Goal: Task Accomplishment & Management: Manage account settings

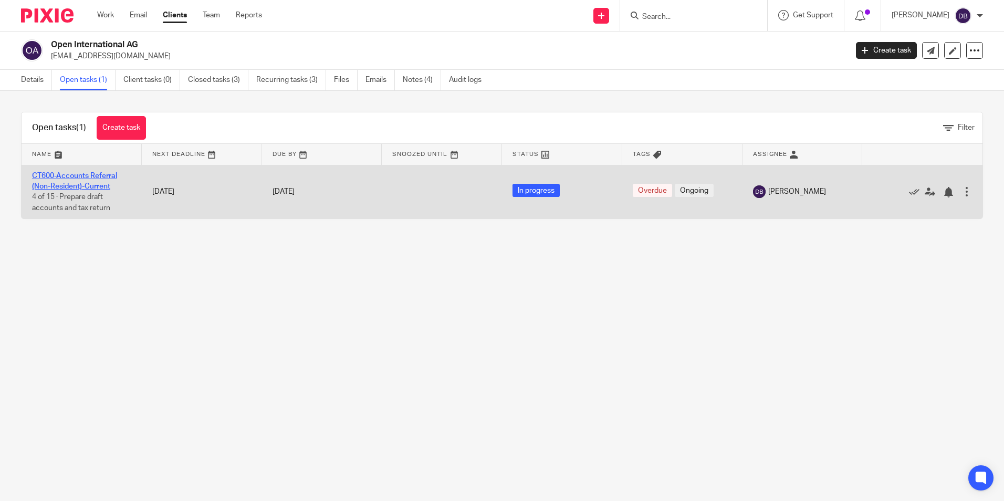
click at [79, 177] on link "CT600-Accounts Referral (Non-Resident)-Current" at bounding box center [74, 181] width 85 height 18
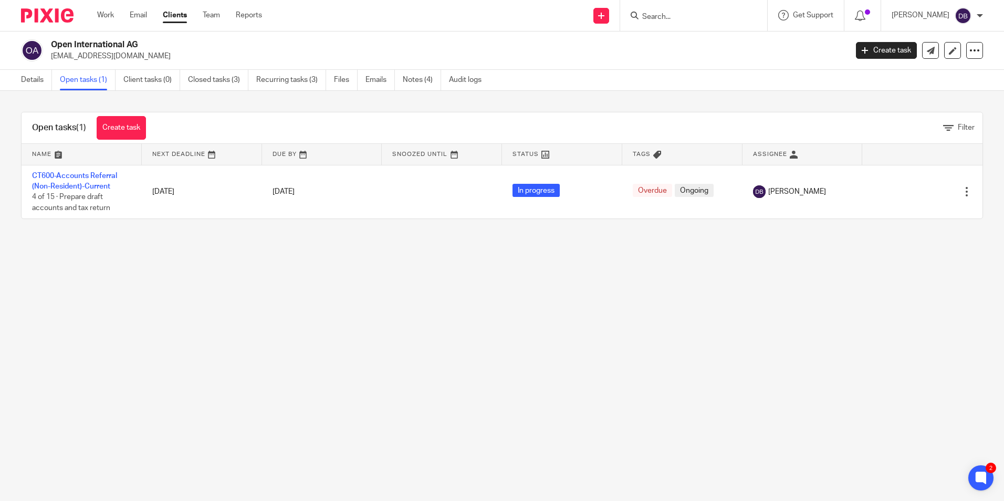
click at [683, 17] on input "Search" at bounding box center [688, 17] width 95 height 9
type input "promus"
click at [713, 52] on link at bounding box center [738, 45] width 199 height 24
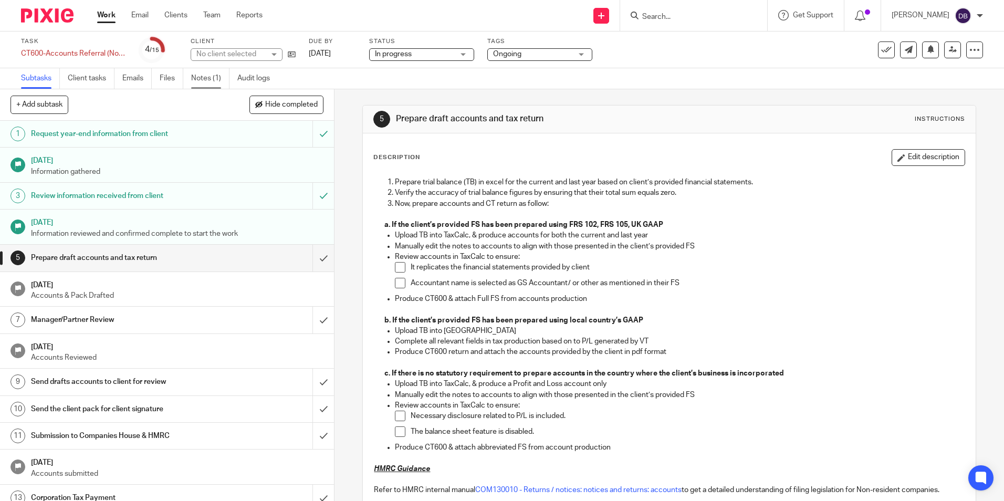
click at [198, 74] on link "Notes (1)" at bounding box center [210, 78] width 38 height 20
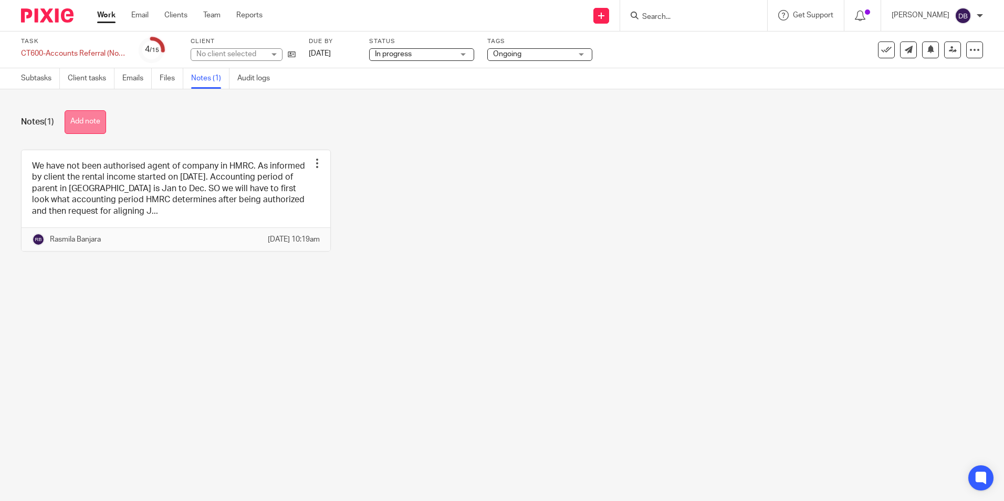
click at [91, 121] on button "Add note" at bounding box center [85, 122] width 41 height 24
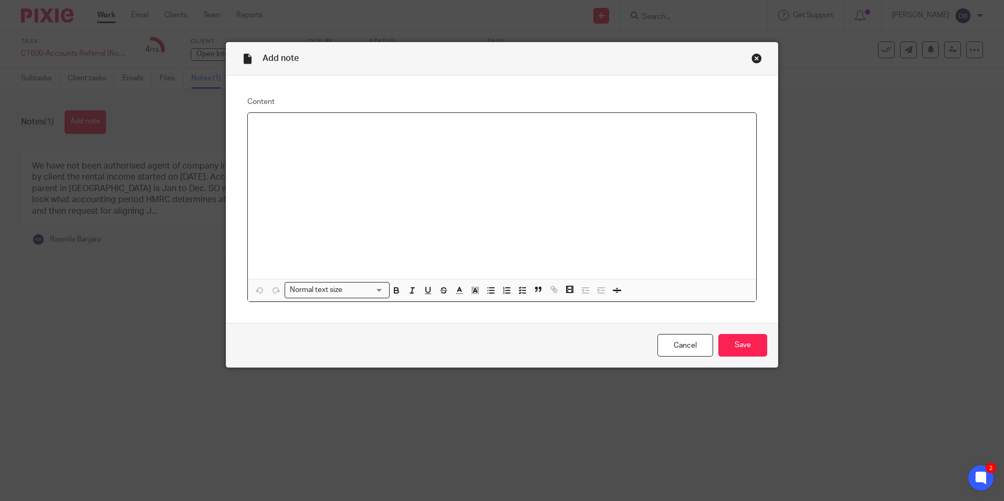
paste div
click at [454, 127] on p "Non-resident Corporation Tax Return [Open International AG] 300.00" at bounding box center [501, 126] width 491 height 11
click at [452, 125] on p "Non-resident Corporation Tax Return [Open International AG] : £300.00" at bounding box center [501, 126] width 491 height 11
drag, startPoint x: 505, startPoint y: 125, endPoint x: 543, endPoint y: 129, distance: 39.0
click at [543, 129] on p "Non-resident Corporation Tax Return [Open International AG] for year ended 28 F…" at bounding box center [501, 126] width 491 height 11
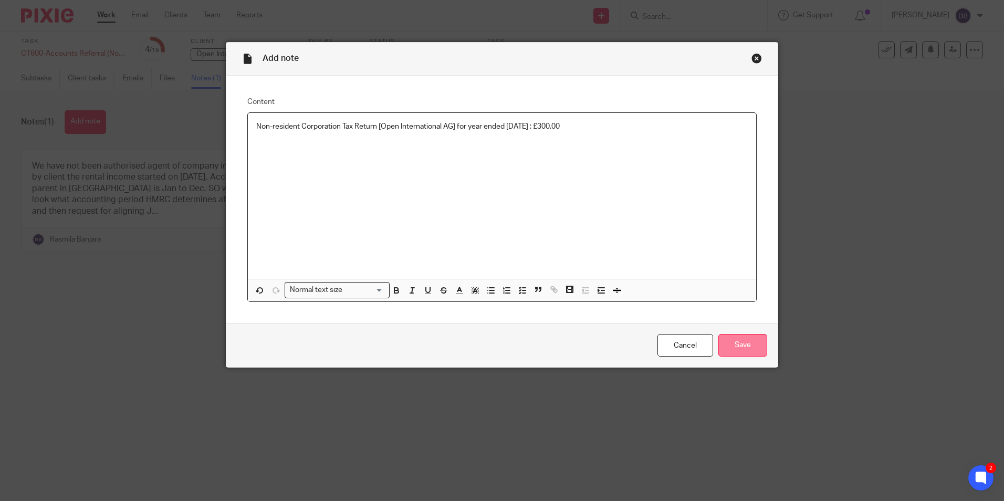
click at [754, 342] on input "Save" at bounding box center [742, 345] width 49 height 23
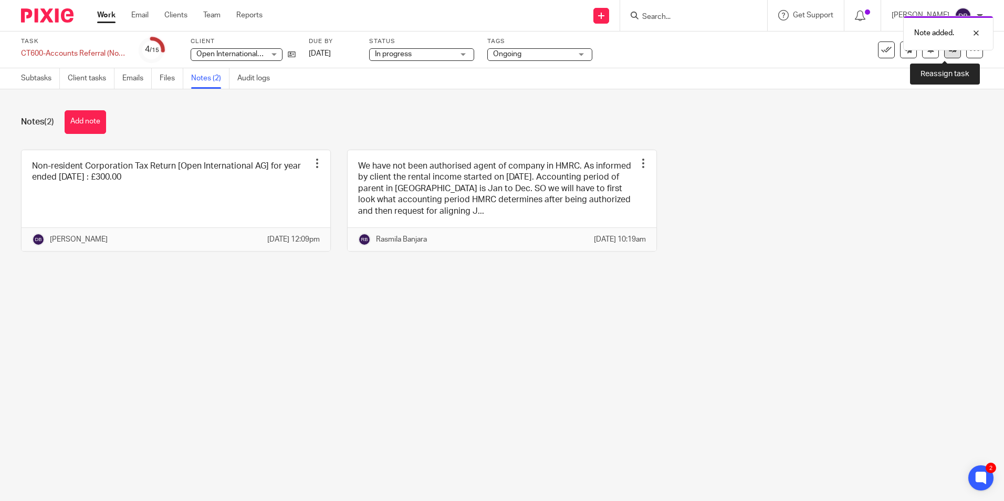
click at [947, 56] on link at bounding box center [952, 49] width 17 height 17
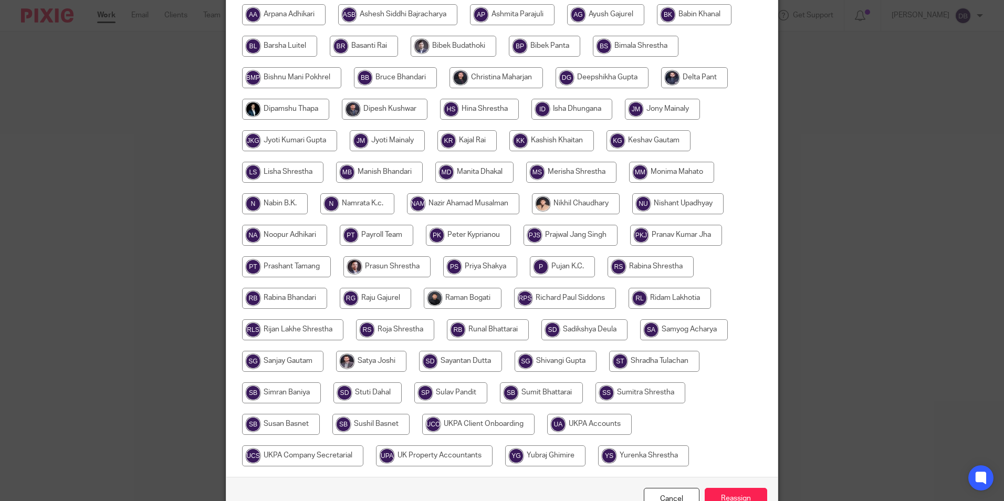
scroll to position [312, 0]
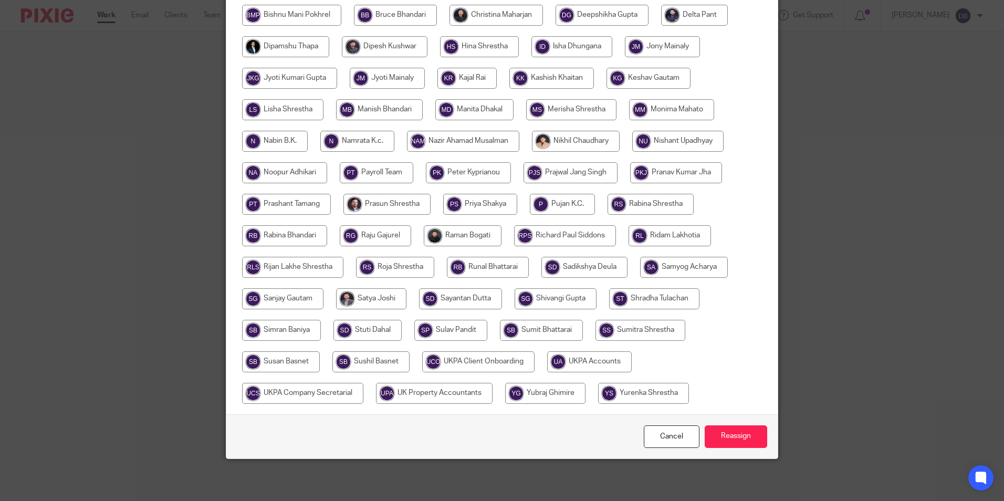
click at [582, 361] on input "radio" at bounding box center [589, 361] width 85 height 21
radio input "true"
click at [748, 441] on input "Reassign" at bounding box center [736, 436] width 62 height 23
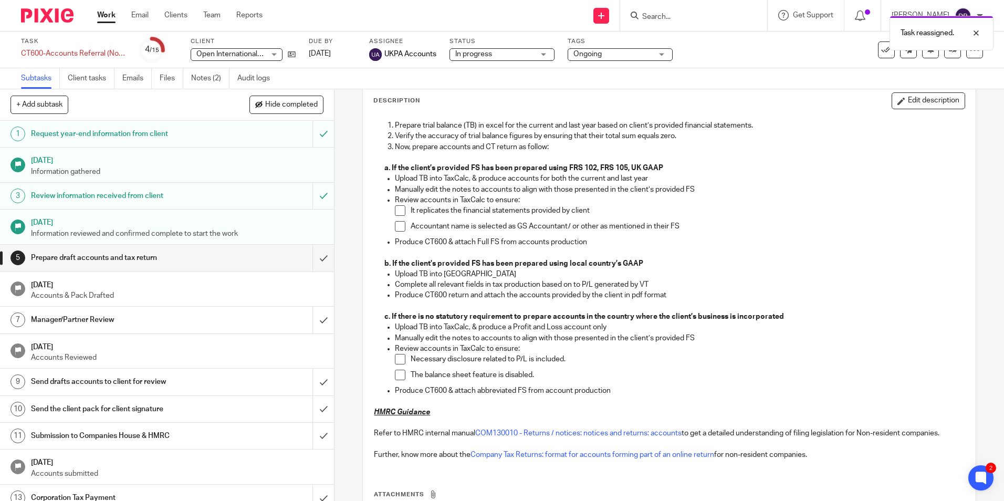
scroll to position [105, 0]
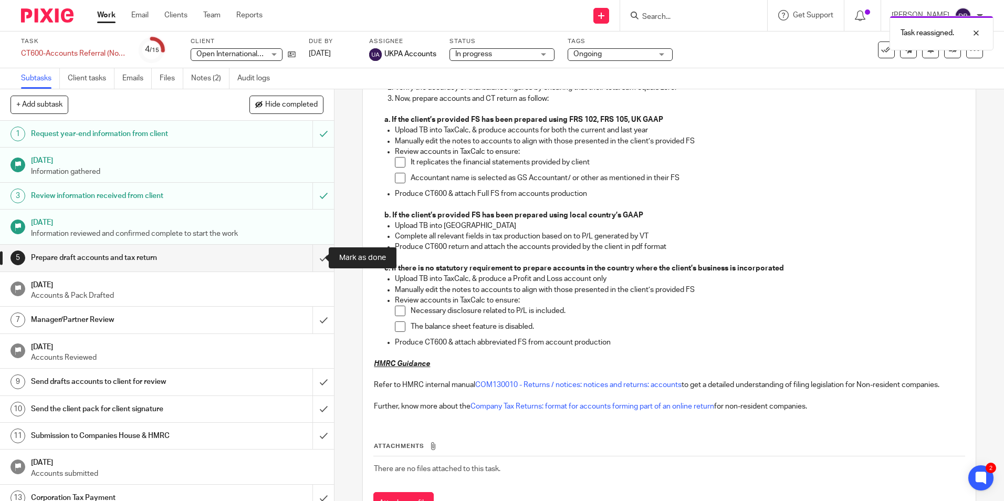
drag, startPoint x: 312, startPoint y: 259, endPoint x: 291, endPoint y: 265, distance: 22.2
click at [312, 259] on input "submit" at bounding box center [167, 258] width 334 height 26
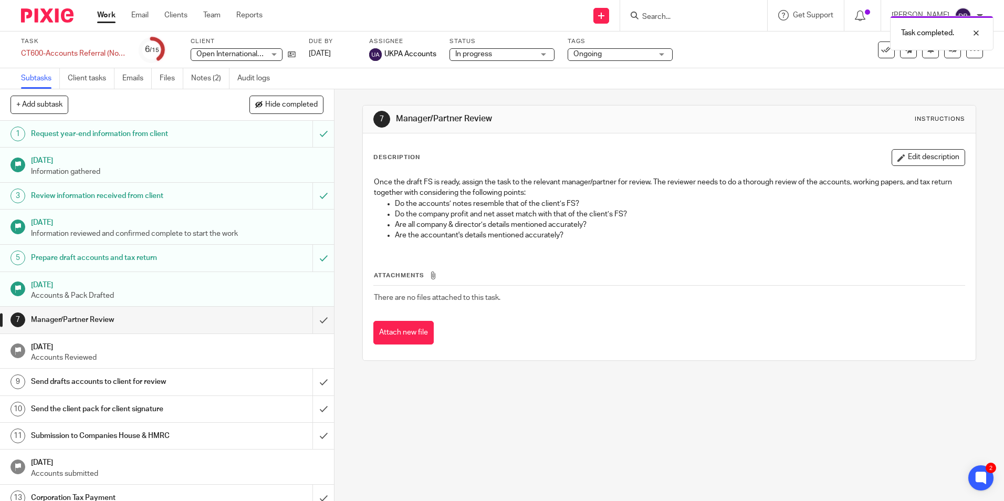
click at [728, 378] on div "7 Manager/Partner Review Instructions Description Edit description Once the dra…" at bounding box center [668, 295] width 669 height 412
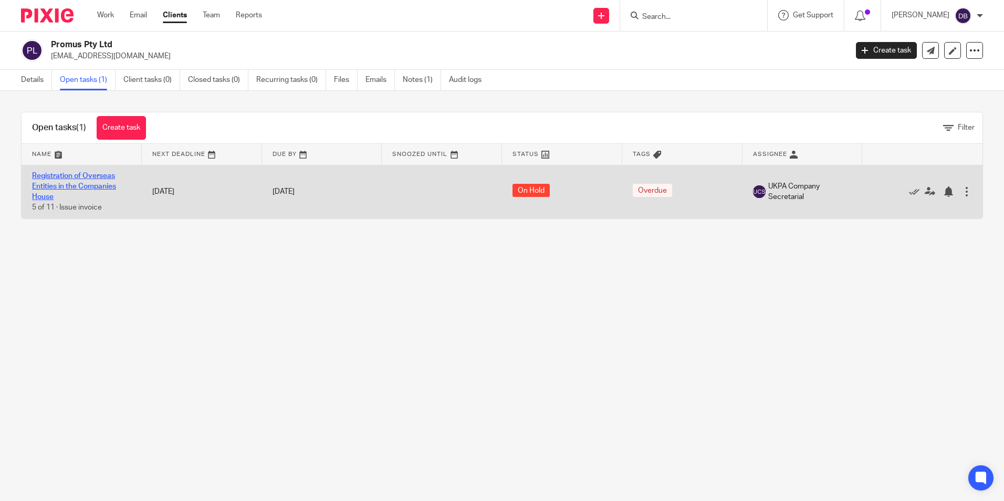
click at [75, 183] on link "Registration of Overseas Entities in the Companies House" at bounding box center [74, 186] width 84 height 29
click at [77, 183] on link "Registration of Overseas Entities in the Companies House" at bounding box center [74, 186] width 84 height 29
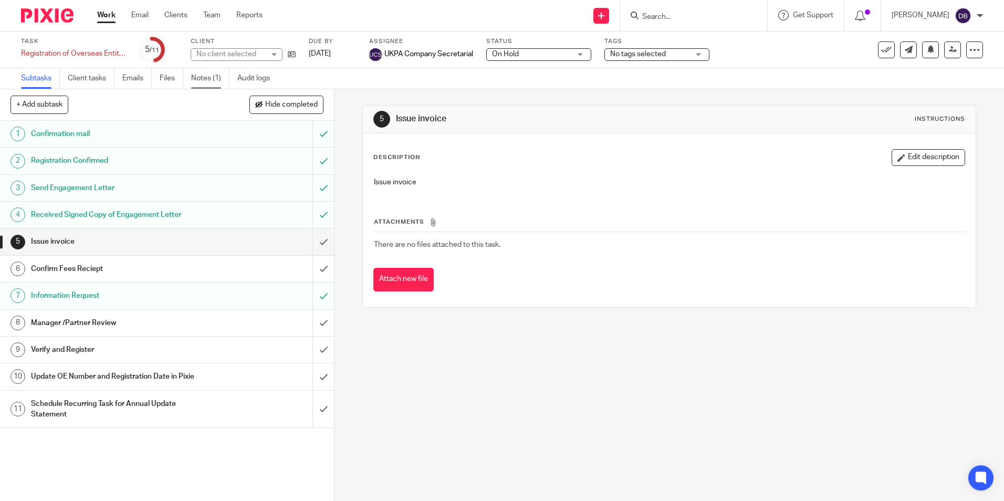
click at [198, 80] on link "Notes (1)" at bounding box center [210, 78] width 38 height 20
click at [196, 78] on link "Notes (1)" at bounding box center [210, 78] width 38 height 20
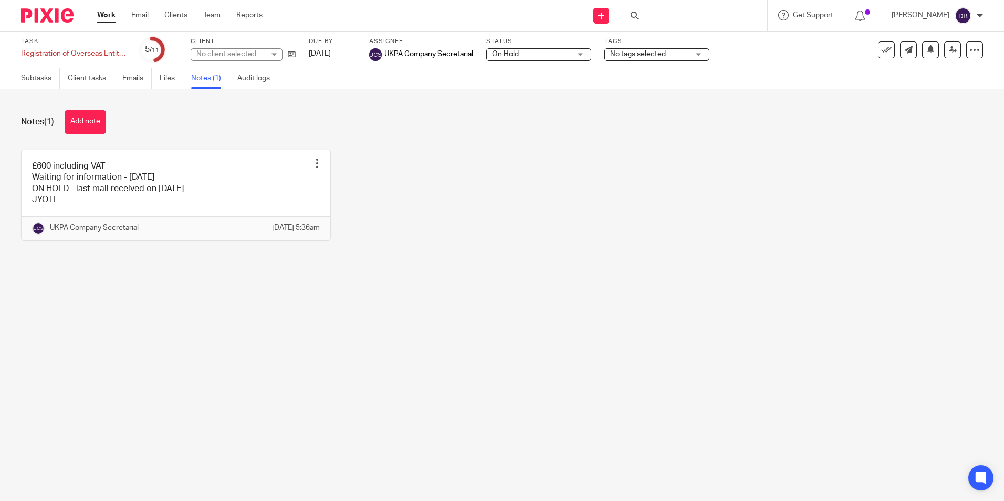
click at [80, 125] on button "Add note" at bounding box center [85, 122] width 41 height 24
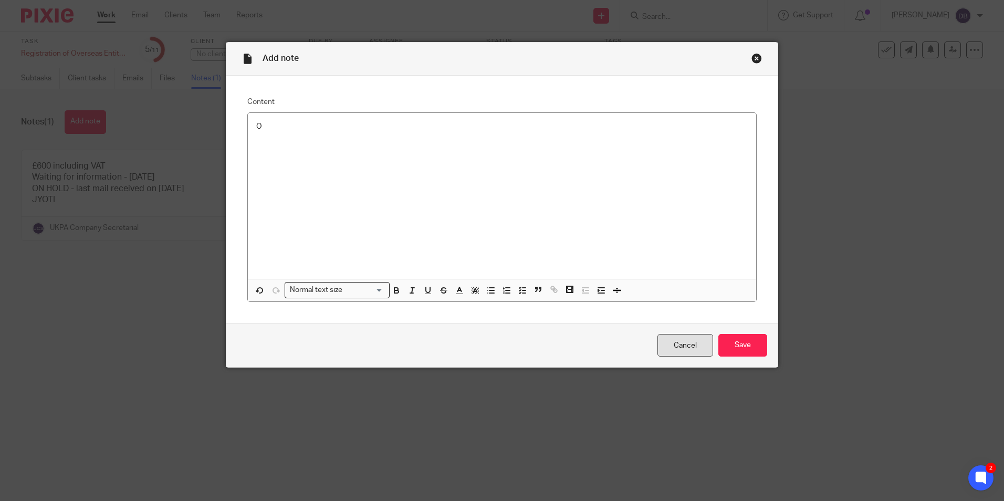
click at [689, 349] on link "Cancel" at bounding box center [685, 345] width 56 height 23
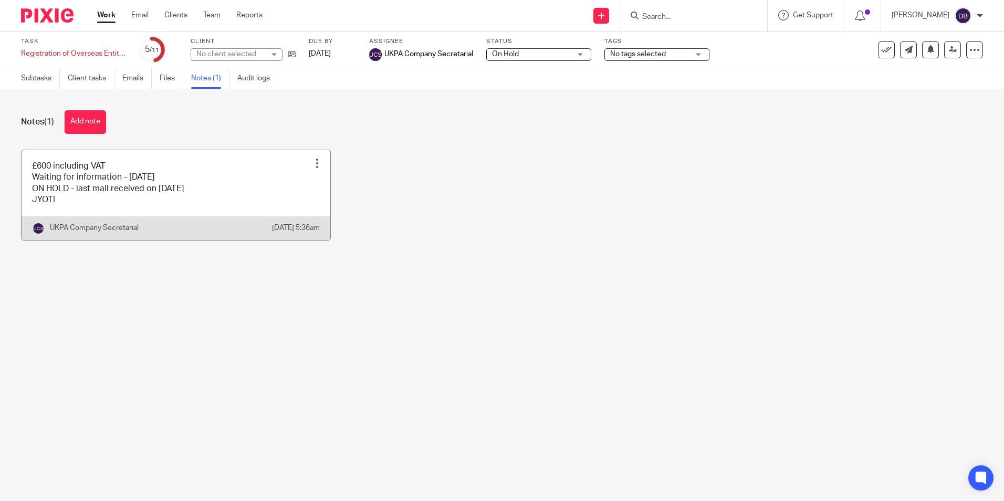
drag, startPoint x: 317, startPoint y: 162, endPoint x: 307, endPoint y: 164, distance: 10.8
click at [317, 162] on div "Edit note Delete note" at bounding box center [317, 163] width 16 height 16
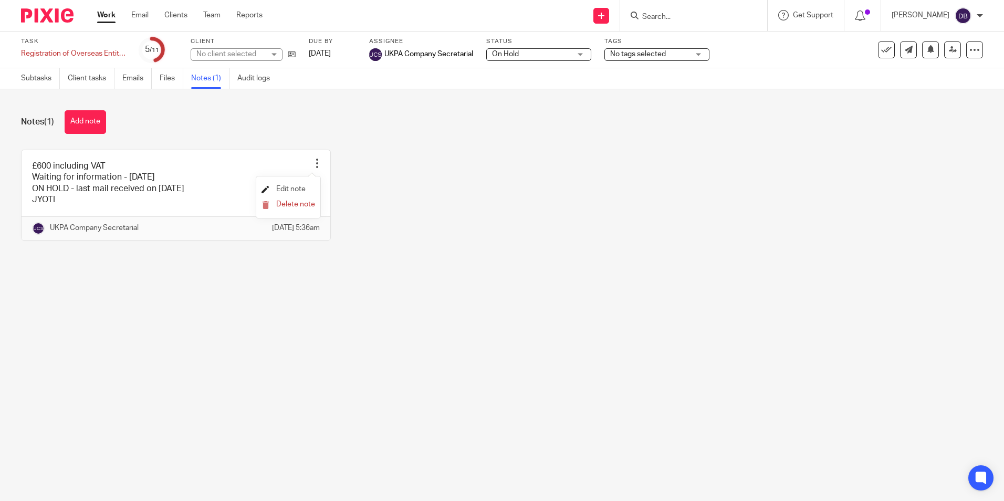
click at [295, 190] on span "Edit note" at bounding box center [290, 188] width 29 height 7
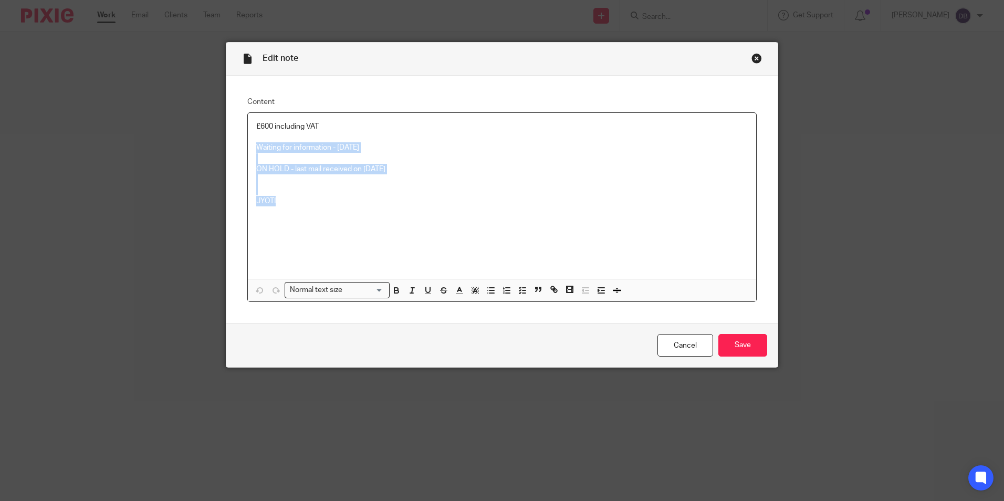
drag, startPoint x: 284, startPoint y: 214, endPoint x: 243, endPoint y: 143, distance: 81.9
click at [247, 143] on div "£600 including VAT Waiting for information - [DATE] ON HOLD - last mail receive…" at bounding box center [501, 207] width 509 height 190
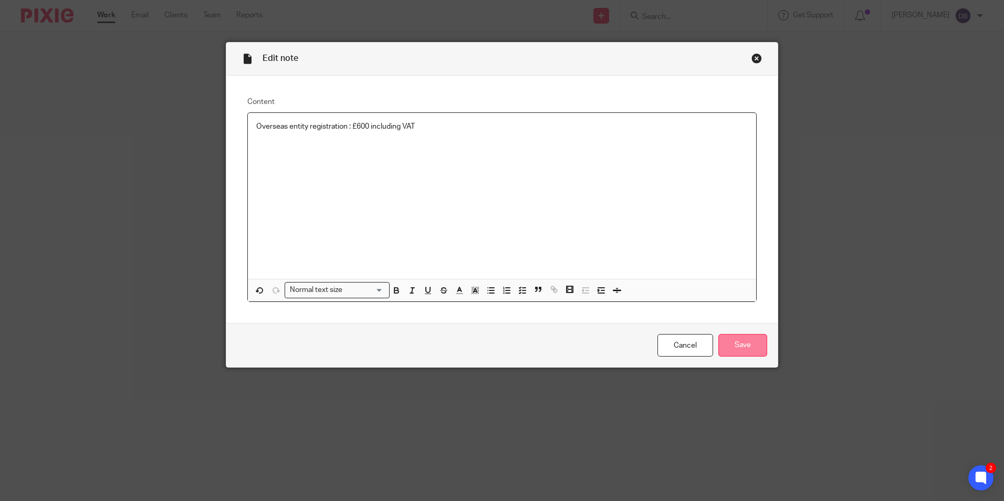
click at [738, 352] on input "Save" at bounding box center [742, 345] width 49 height 23
click at [261, 372] on div "Edit note Content Overseas entity registration : £600 including VAT Normal text…" at bounding box center [502, 250] width 1004 height 501
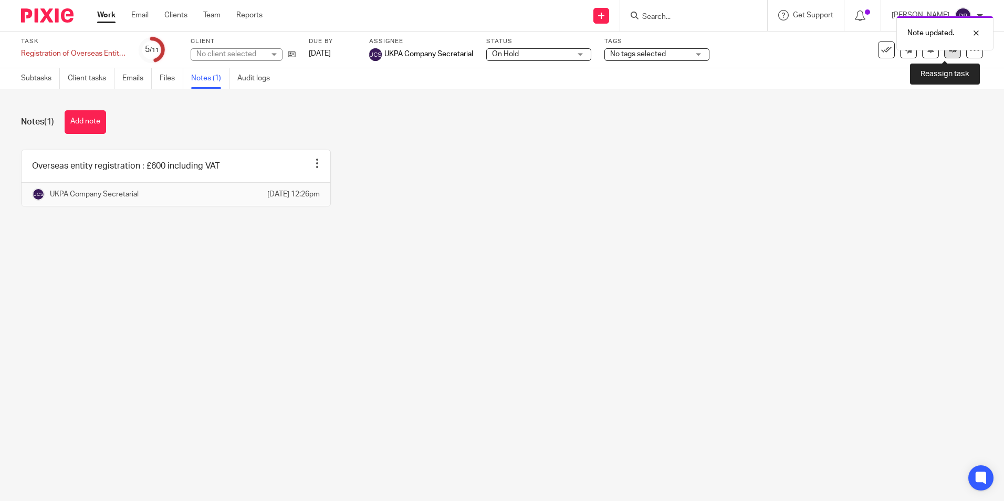
click at [949, 52] on icon at bounding box center [953, 50] width 8 height 8
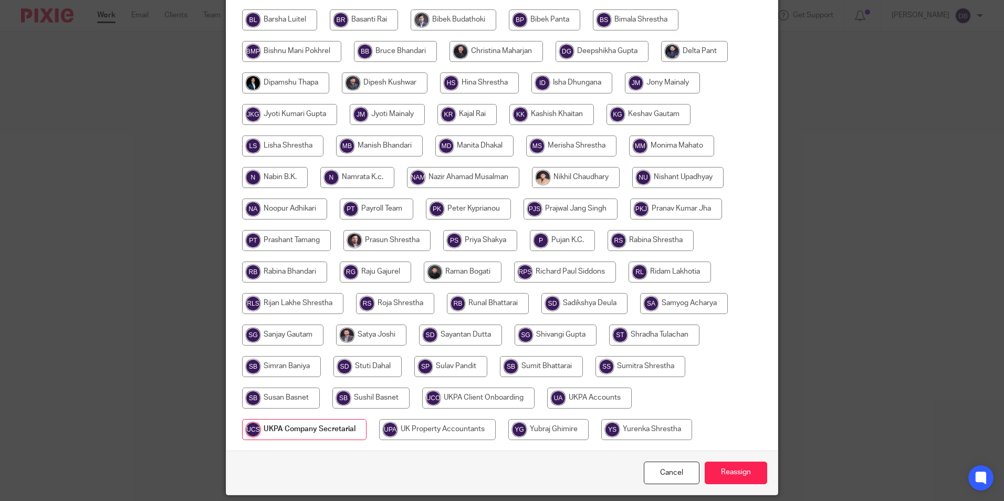
scroll to position [312, 0]
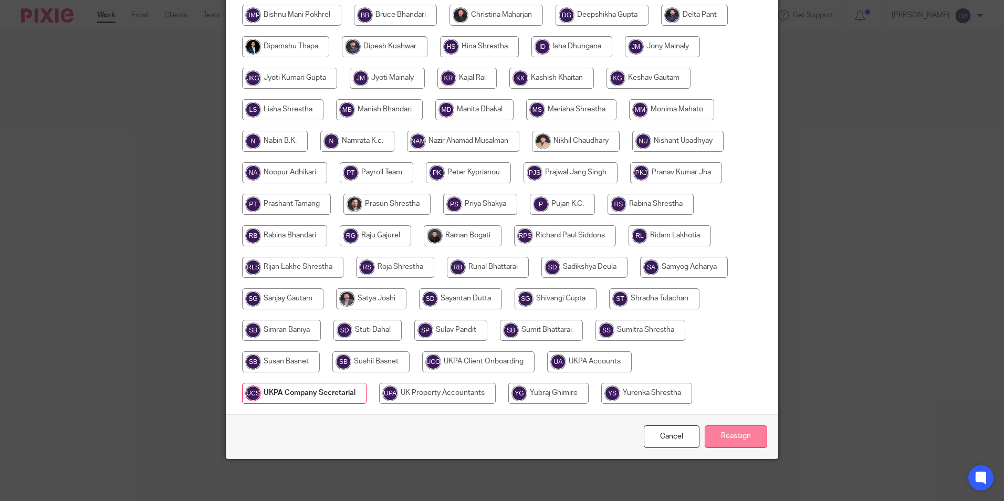
click at [718, 441] on input "Reassign" at bounding box center [736, 436] width 62 height 23
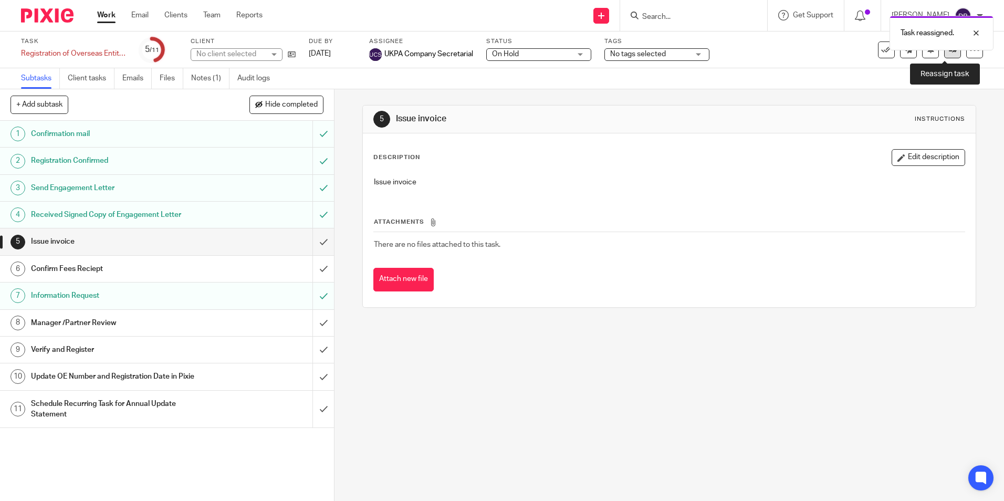
click at [945, 54] on link at bounding box center [952, 49] width 17 height 17
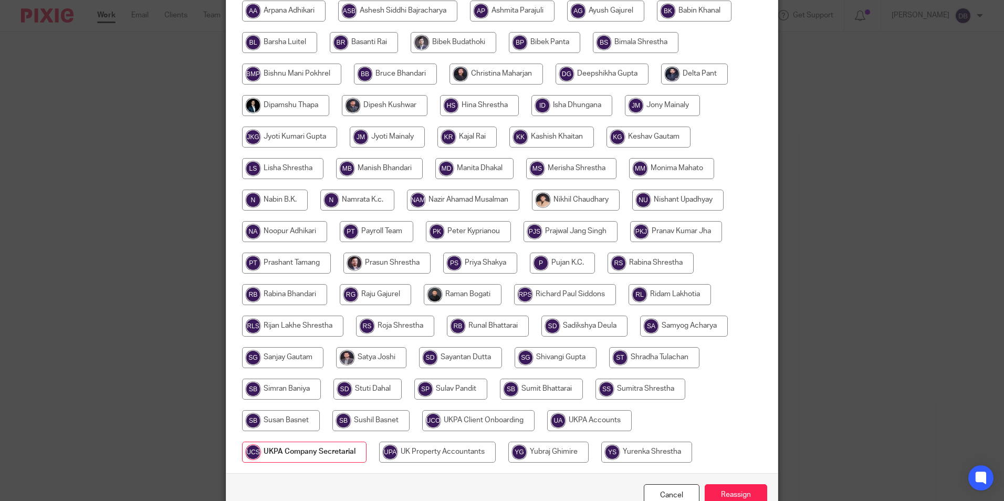
scroll to position [312, 0]
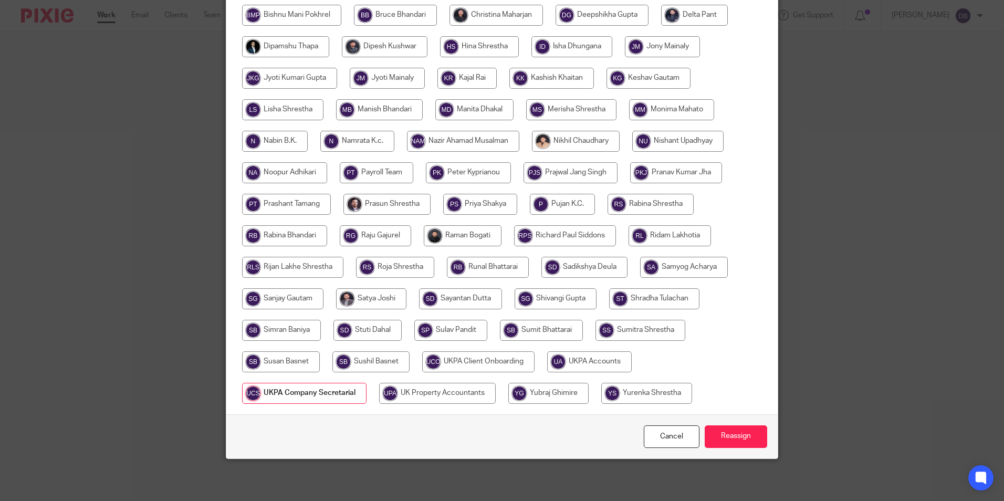
click at [599, 369] on input "radio" at bounding box center [589, 361] width 85 height 21
radio input "true"
click at [734, 435] on input "Reassign" at bounding box center [736, 436] width 62 height 23
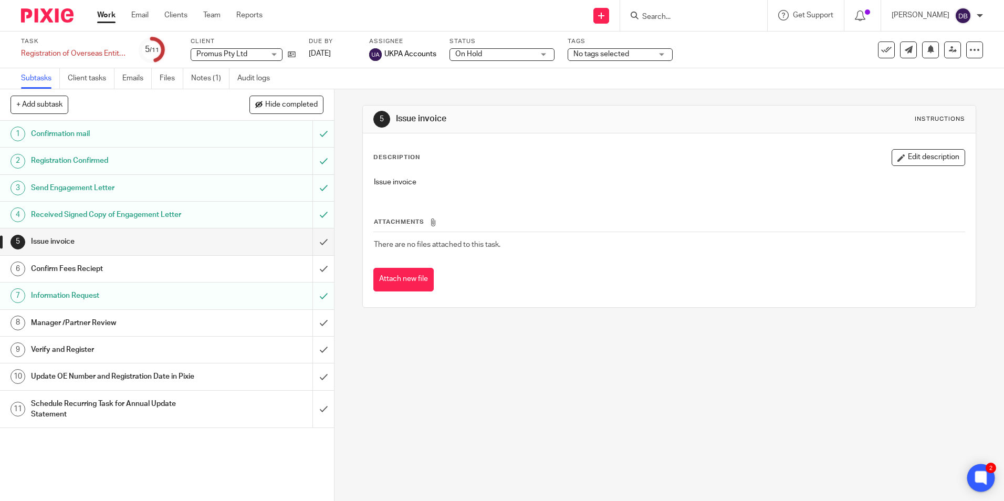
click at [979, 480] on icon at bounding box center [981, 478] width 8 height 8
click at [762, 364] on div "5 Issue invoice Instructions Description Edit description Issue invoice Attachm…" at bounding box center [668, 295] width 669 height 412
click at [111, 13] on link "Work" at bounding box center [106, 15] width 18 height 11
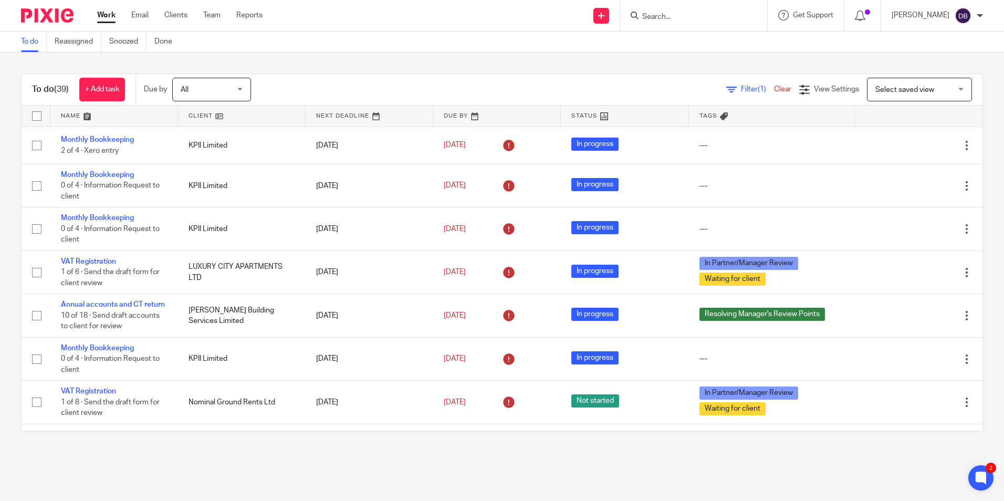
click at [673, 11] on form at bounding box center [697, 15] width 112 height 13
click at [671, 12] on form at bounding box center [697, 15] width 112 height 13
click at [667, 21] on input "Search" at bounding box center [688, 17] width 95 height 9
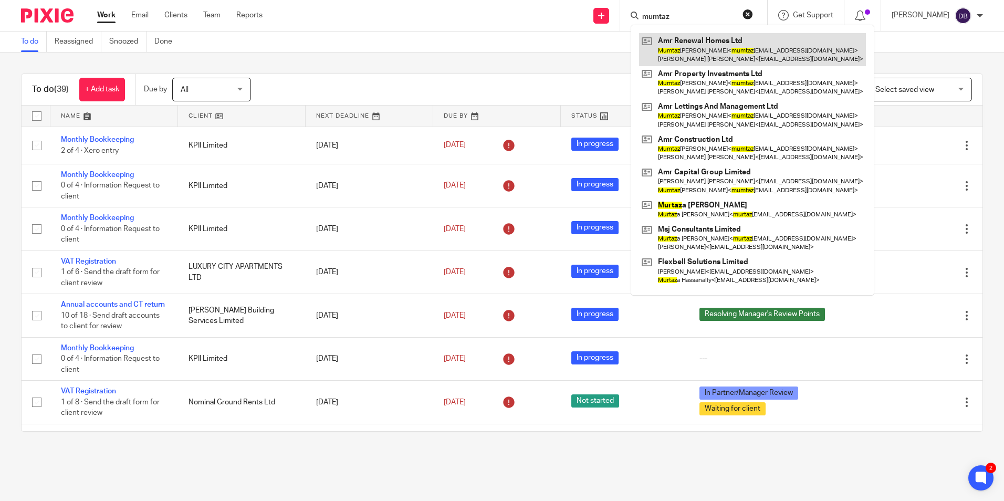
type input "mumtaz"
click at [705, 48] on link at bounding box center [752, 49] width 227 height 33
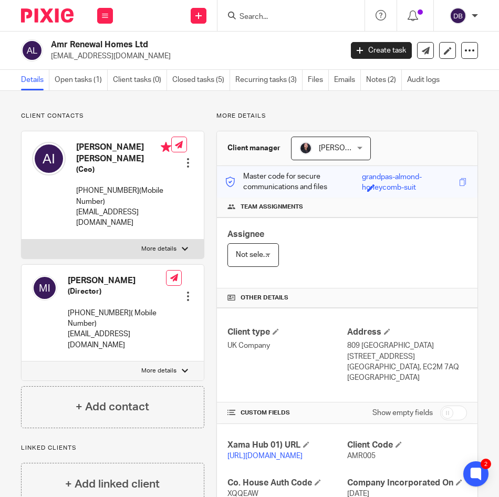
click at [264, 18] on input "Search" at bounding box center [285, 17] width 95 height 9
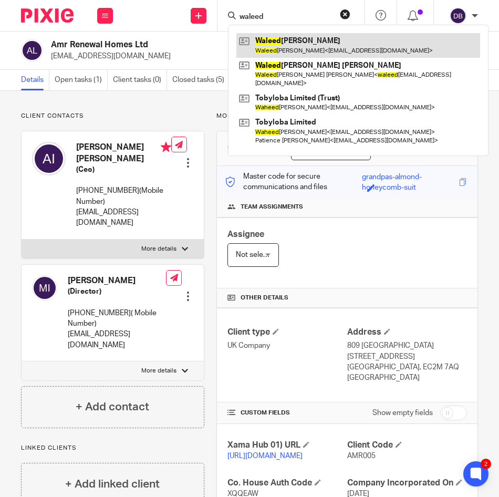
type input "waleed"
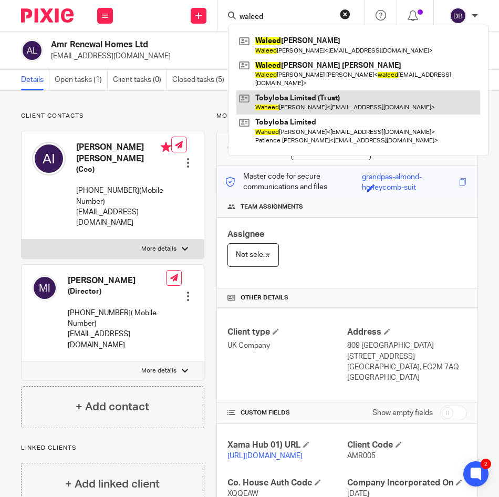
drag, startPoint x: 291, startPoint y: 42, endPoint x: 433, endPoint y: 95, distance: 151.9
click at [291, 42] on link at bounding box center [358, 45] width 244 height 24
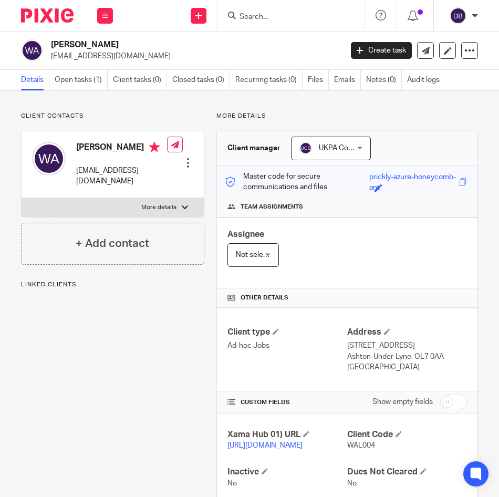
drag, startPoint x: 0, startPoint y: 0, endPoint x: 134, endPoint y: 57, distance: 145.4
click at [134, 57] on div "[PERSON_NAME] [EMAIL_ADDRESS][DOMAIN_NAME]" at bounding box center [178, 50] width 314 height 22
copy p "[EMAIL_ADDRESS][DOMAIN_NAME]"
